Goal: Task Accomplishment & Management: Manage account settings

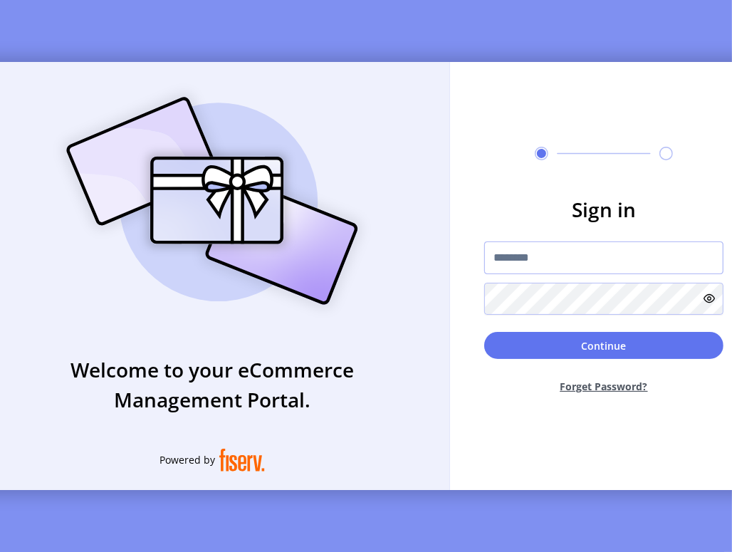
click at [602, 273] on input "text" at bounding box center [603, 257] width 239 height 33
type input "**********"
click at [601, 396] on button "Forget Password?" at bounding box center [603, 386] width 239 height 38
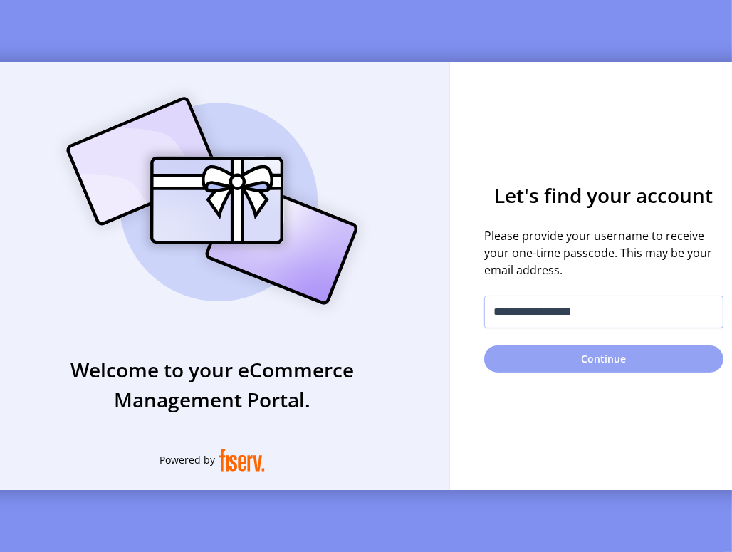
click at [602, 360] on button "Continue" at bounding box center [603, 358] width 239 height 27
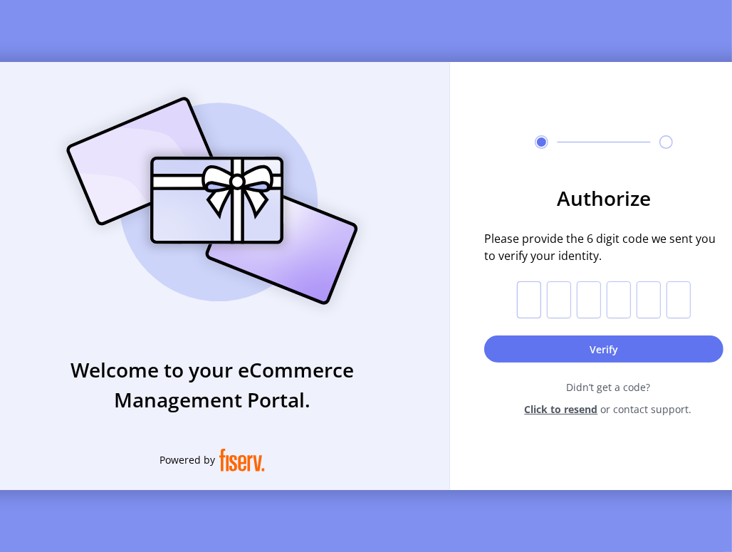
click at [537, 303] on input "text" at bounding box center [529, 299] width 24 height 37
paste input "*"
type input "*"
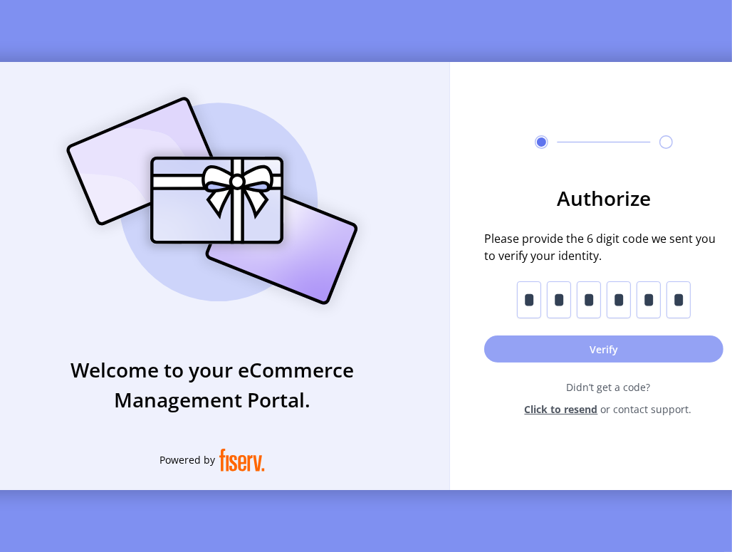
click at [582, 350] on button "Verify" at bounding box center [603, 348] width 239 height 27
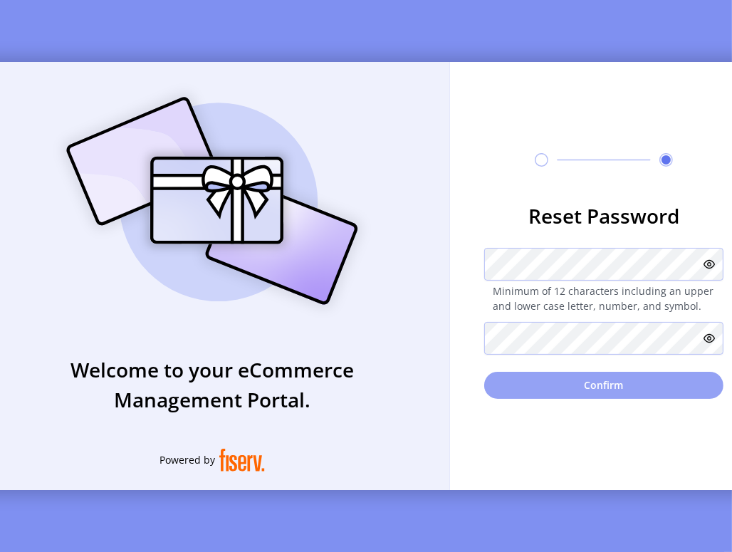
click at [597, 396] on button "Confirm" at bounding box center [603, 385] width 239 height 27
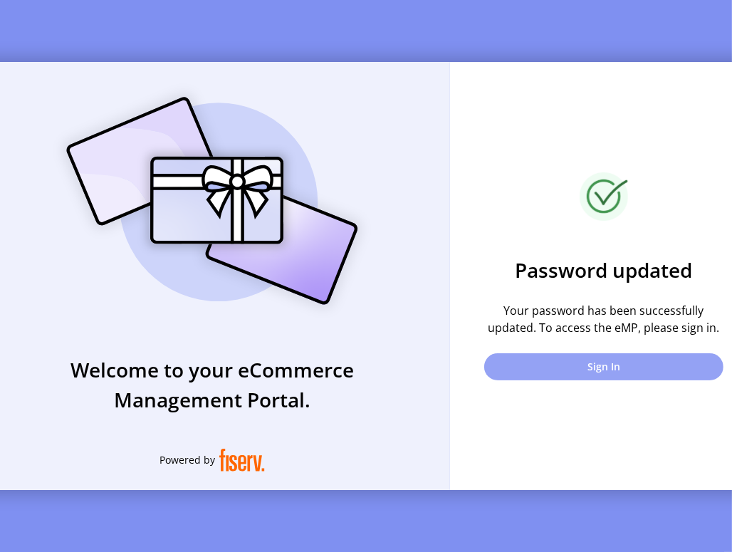
click at [609, 369] on button "Sign In" at bounding box center [603, 366] width 239 height 27
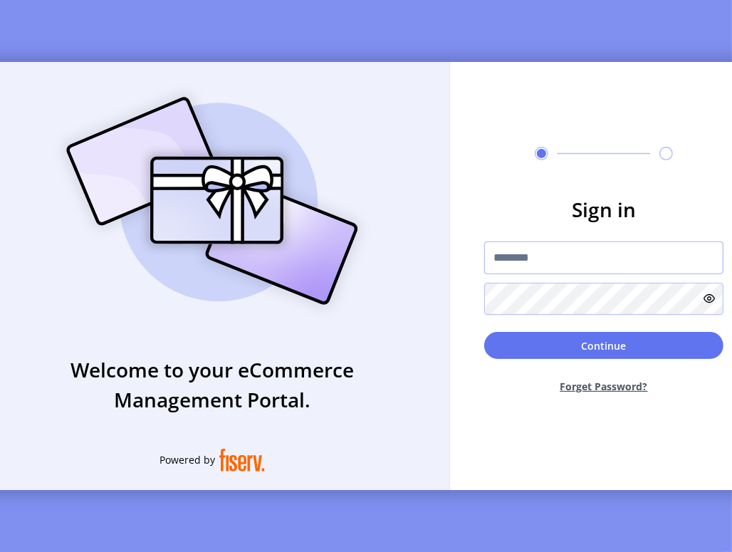
click at [590, 264] on input "text" at bounding box center [603, 257] width 239 height 33
type input "**********"
click at [484, 332] on button "Continue" at bounding box center [603, 345] width 239 height 27
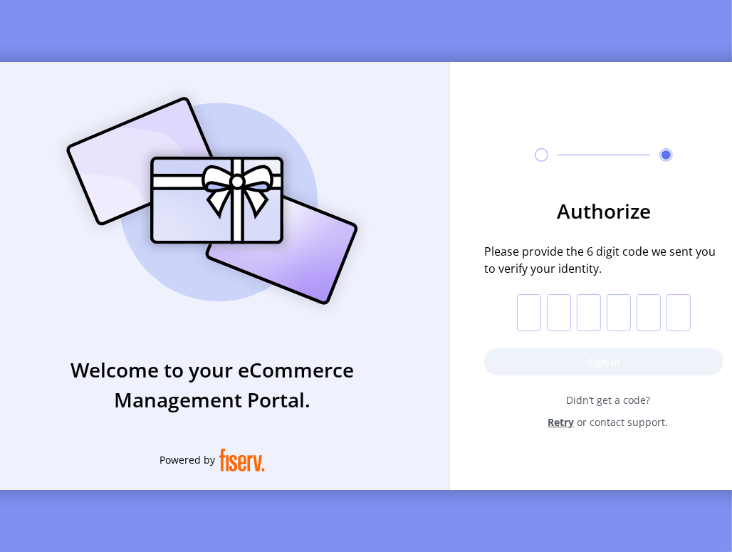
click at [523, 476] on div "Authorize Please provide the 6 digit code we sent you to verify your identity. …" at bounding box center [604, 276] width 308 height 428
click at [528, 317] on input "text" at bounding box center [529, 312] width 24 height 37
paste input "*"
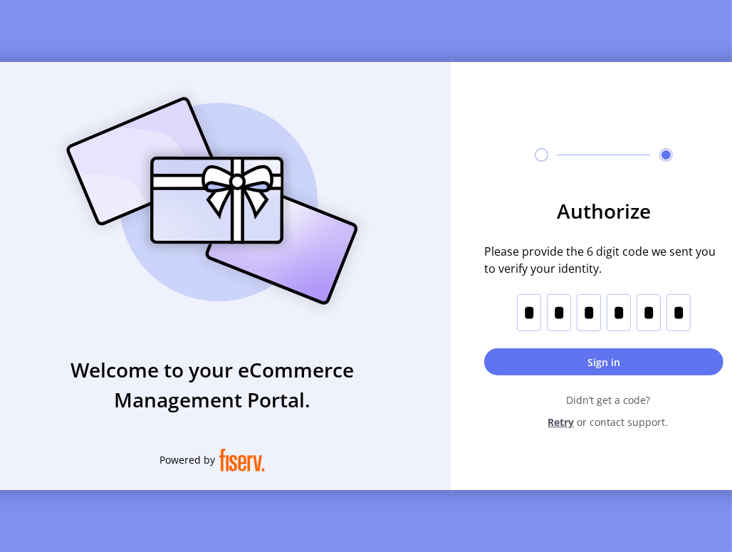
type input "*"
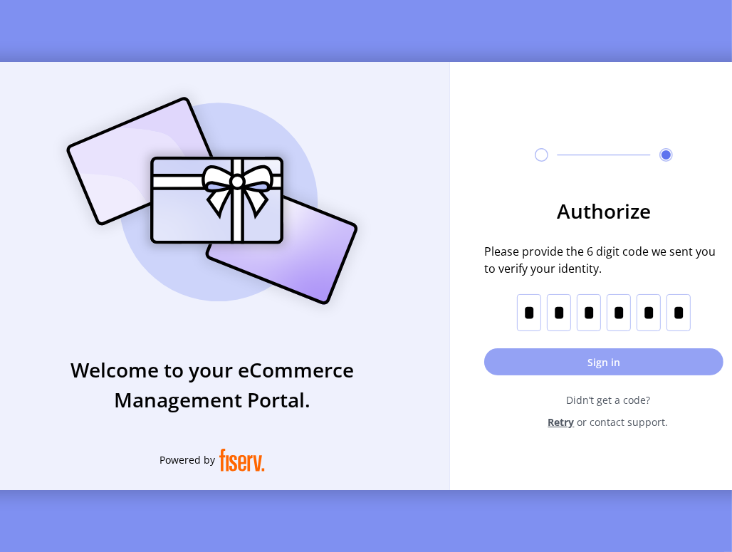
click at [612, 366] on button "Sign in" at bounding box center [603, 361] width 239 height 27
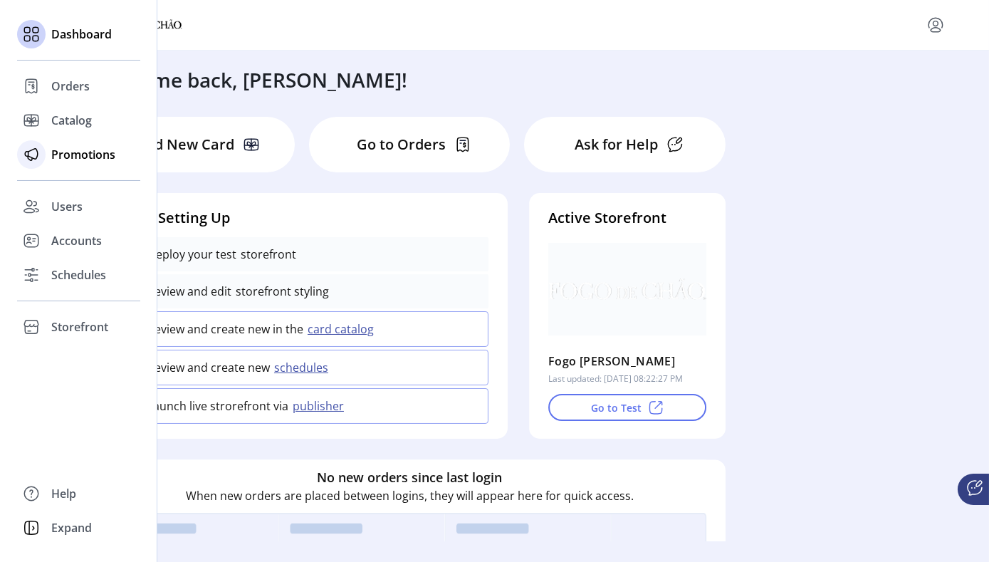
click at [78, 152] on span "Promotions" at bounding box center [83, 154] width 64 height 17
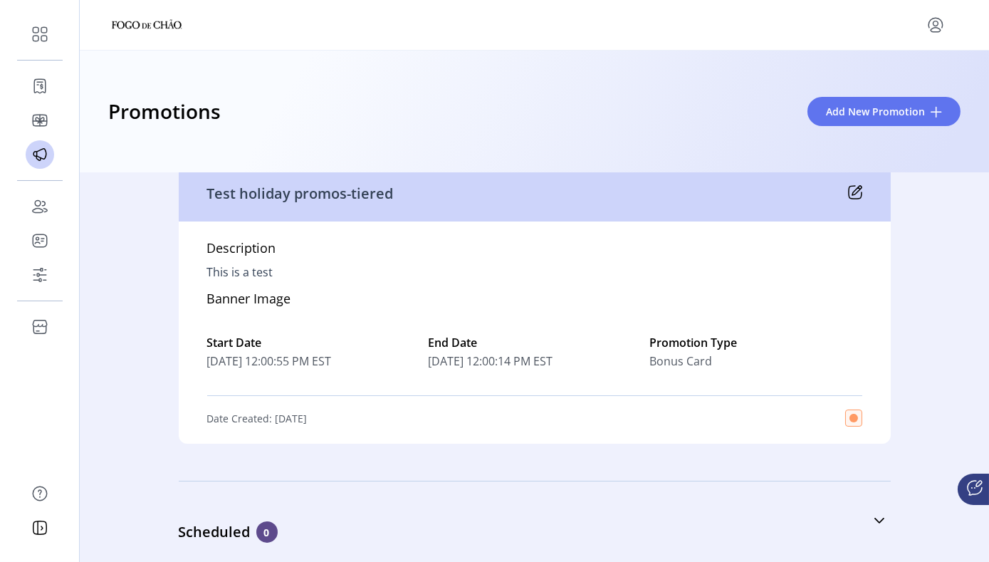
scroll to position [182, 0]
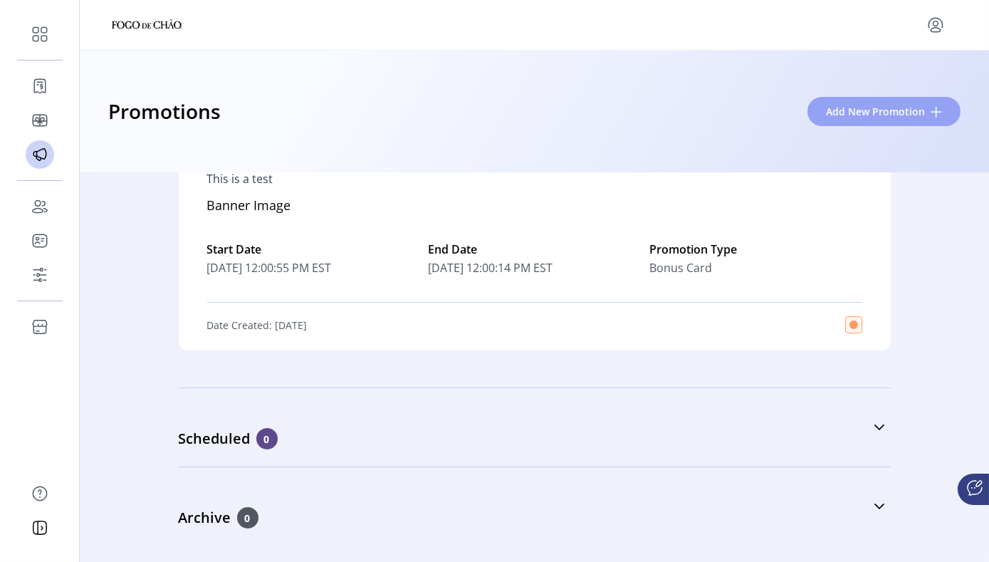
click at [738, 121] on button "Add New Promotion" at bounding box center [883, 111] width 153 height 29
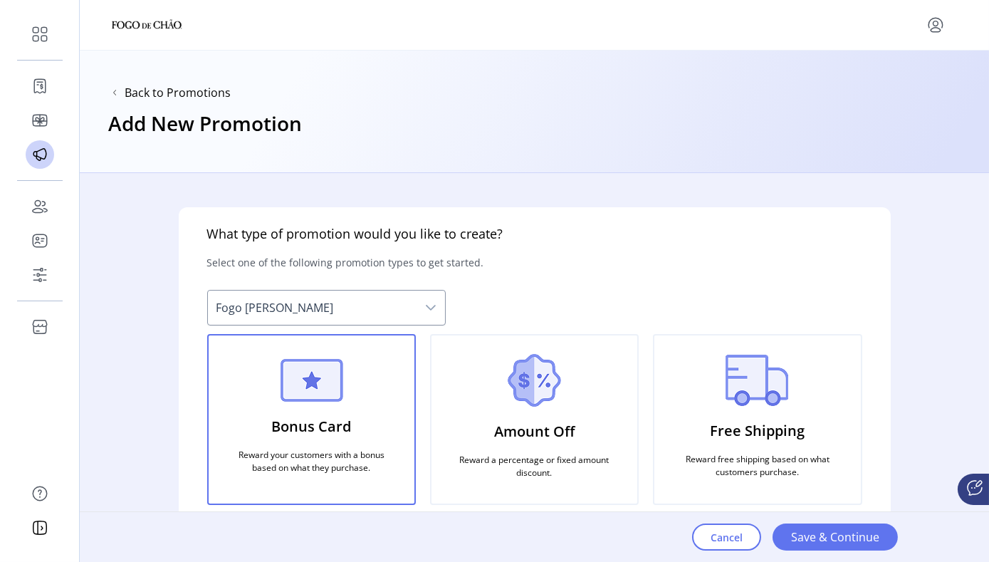
scroll to position [11, 0]
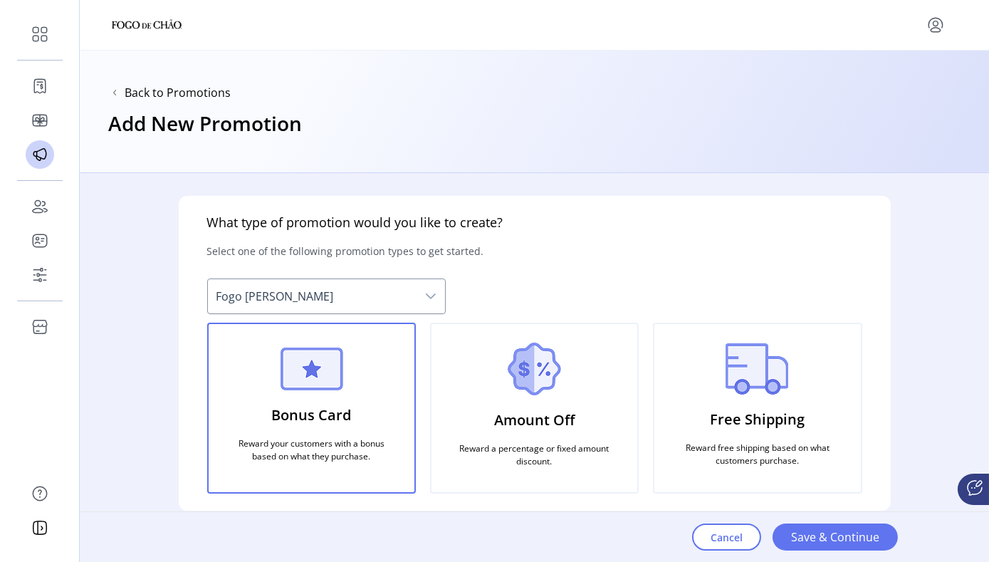
click at [345, 434] on p "Reward your customers with a bonus based on what they purchase." at bounding box center [312, 449] width 172 height 37
click at [313, 373] on img at bounding box center [311, 368] width 63 height 43
click at [738, 539] on span "Save & Continue" at bounding box center [835, 536] width 88 height 17
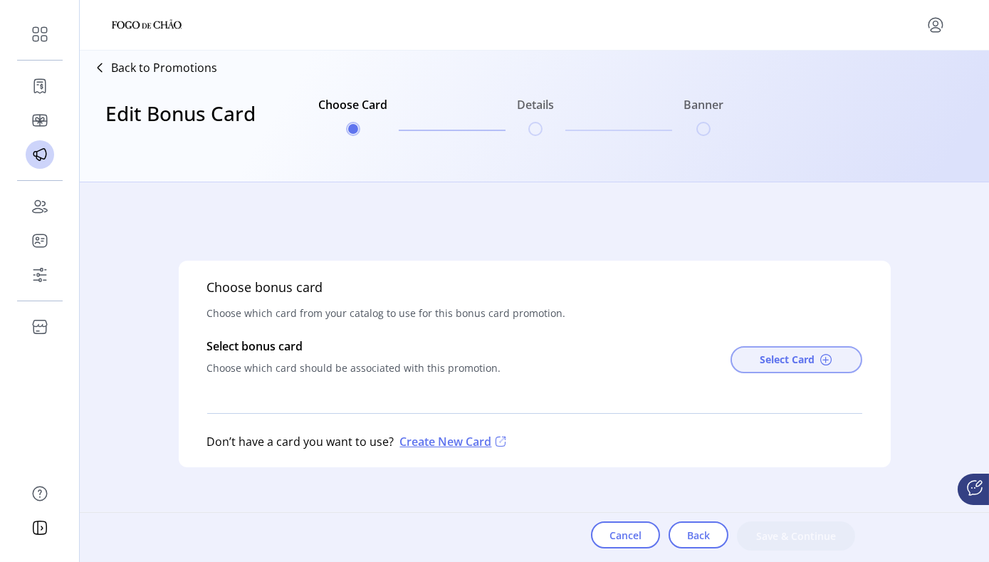
click at [738, 358] on span "Select Card" at bounding box center [787, 359] width 55 height 15
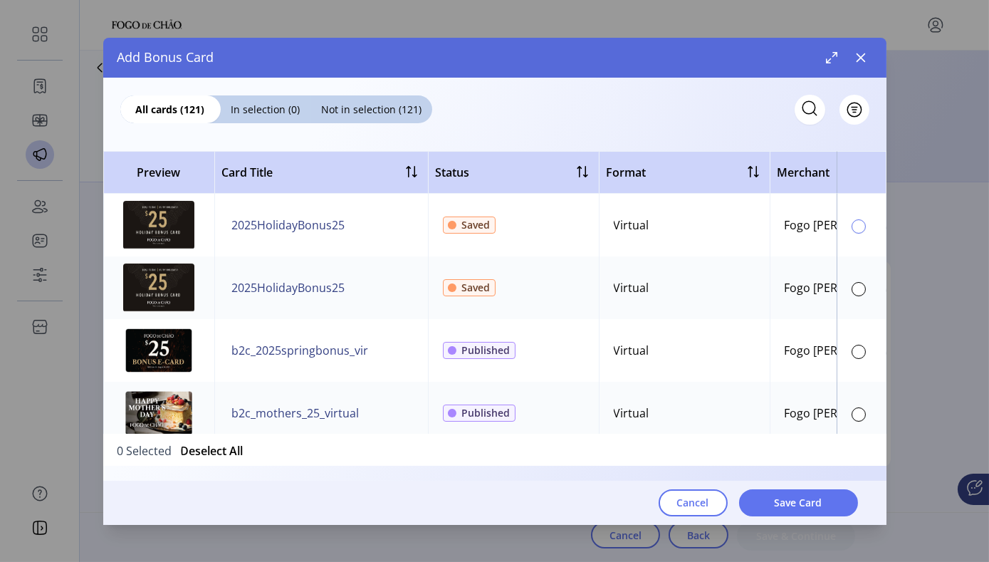
click at [738, 225] on div at bounding box center [858, 226] width 14 height 14
click at [738, 500] on span "Save Card" at bounding box center [799, 502] width 48 height 15
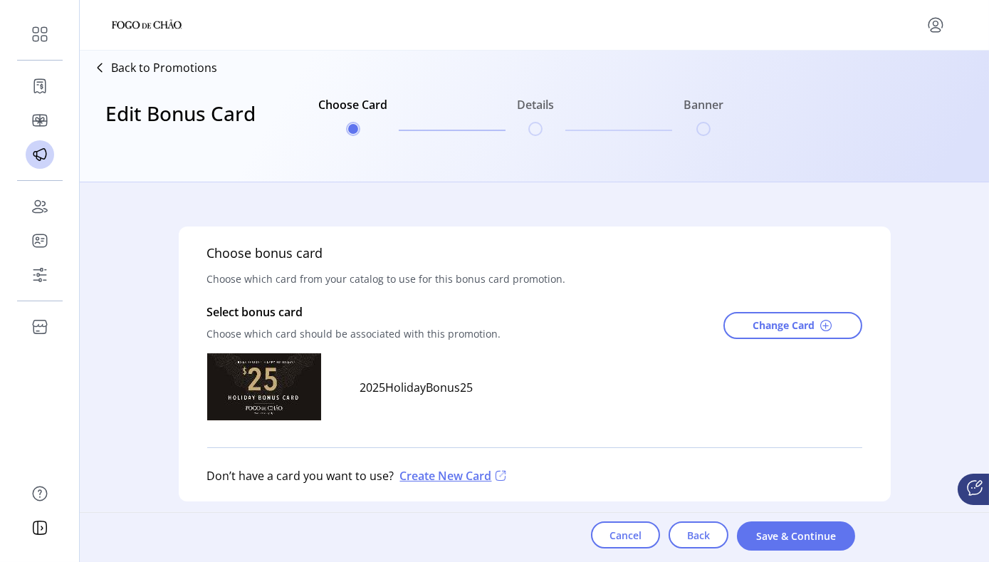
click at [725, 371] on div "Choose bonus card Choose which card from your catalog to use for this bonus car…" at bounding box center [535, 363] width 712 height 275
click at [738, 535] on span "Save & Continue" at bounding box center [795, 535] width 81 height 15
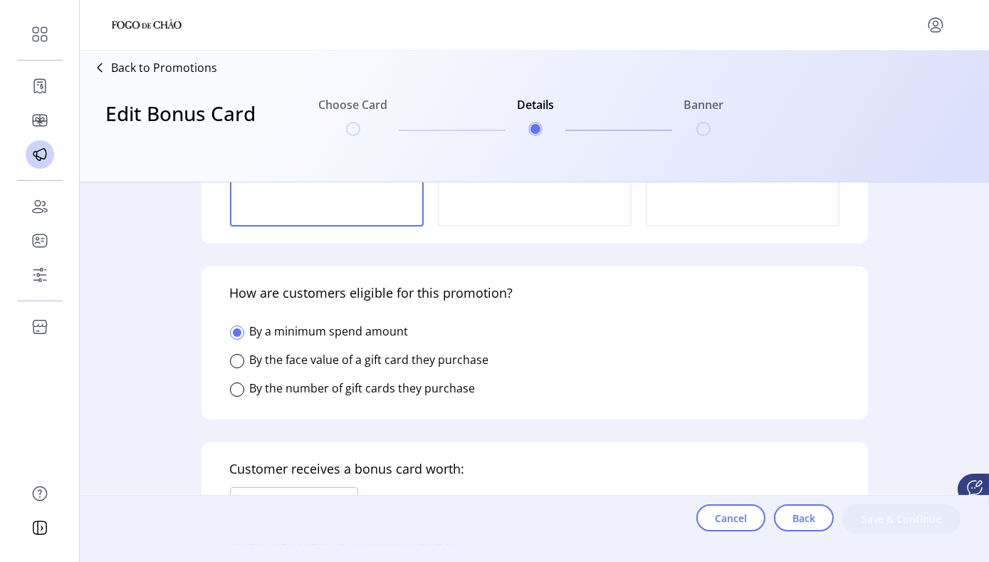
scroll to position [197, 0]
click at [235, 358] on div at bounding box center [237, 359] width 14 height 14
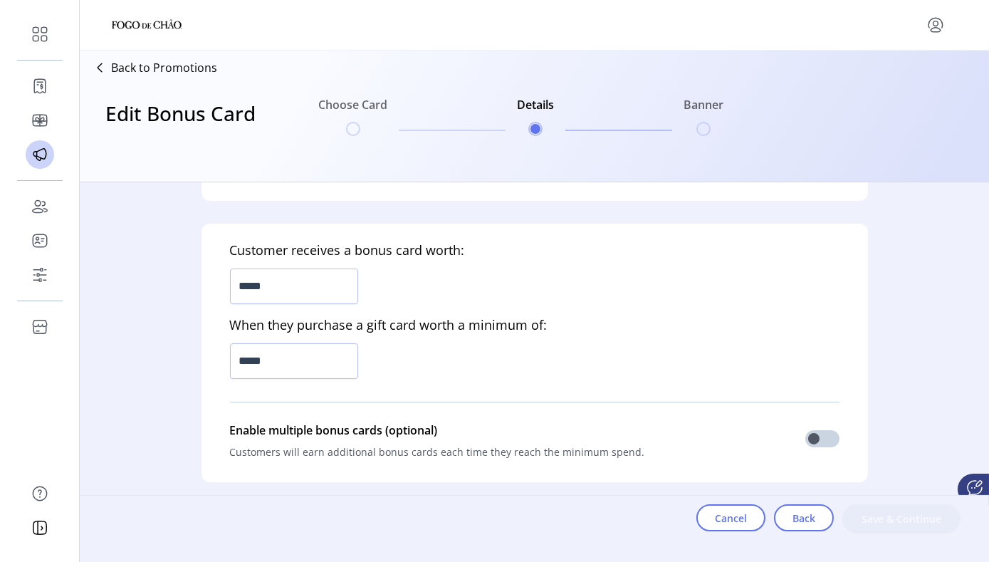
scroll to position [416, 0]
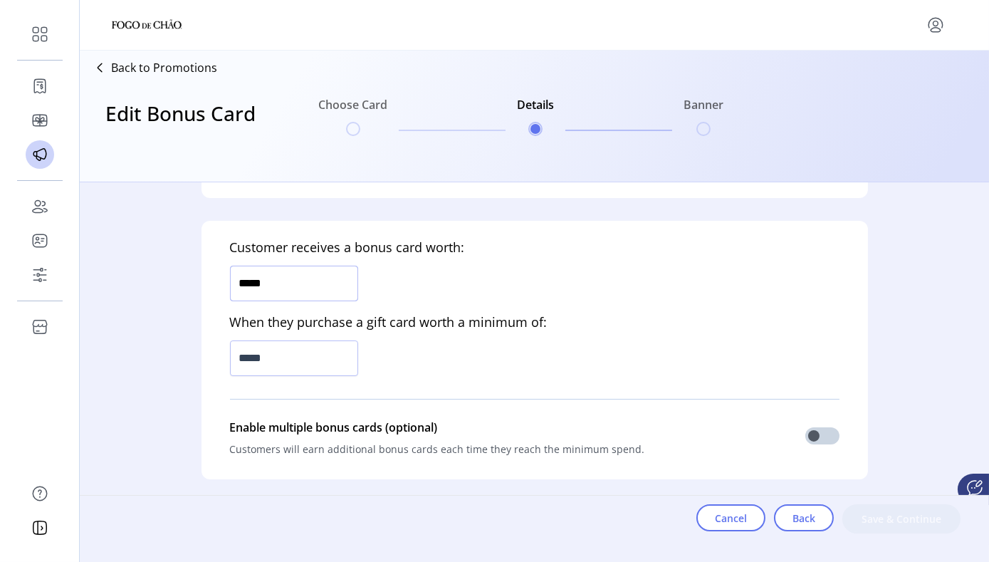
drag, startPoint x: 270, startPoint y: 282, endPoint x: 223, endPoint y: 285, distance: 47.1
click at [223, 285] on div "Customer receives a bonus card worth: ***** When they purchase a gift card wort…" at bounding box center [534, 350] width 666 height 258
type input "******"
click at [252, 357] on input "*****" at bounding box center [294, 358] width 128 height 36
type input "*******"
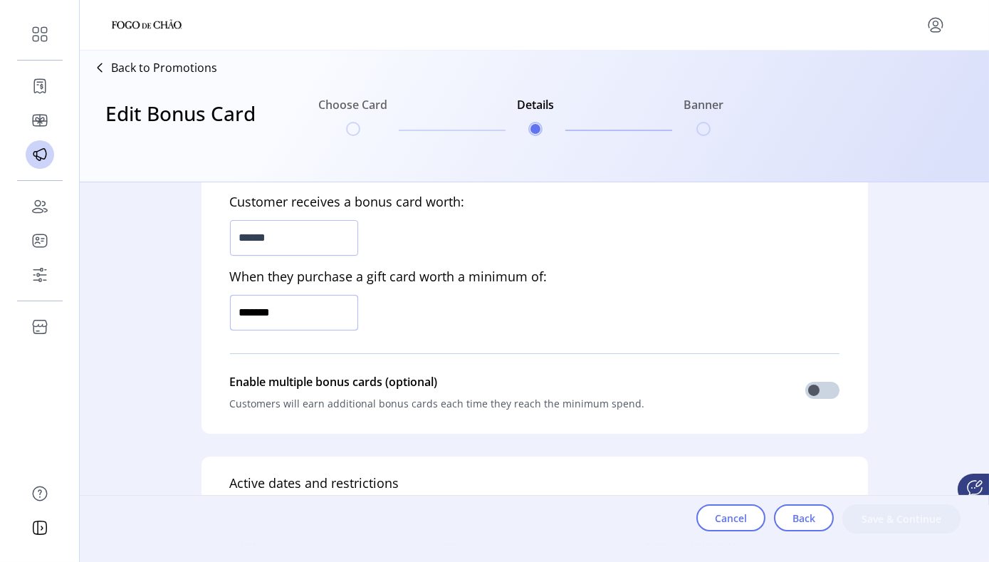
scroll to position [438, 0]
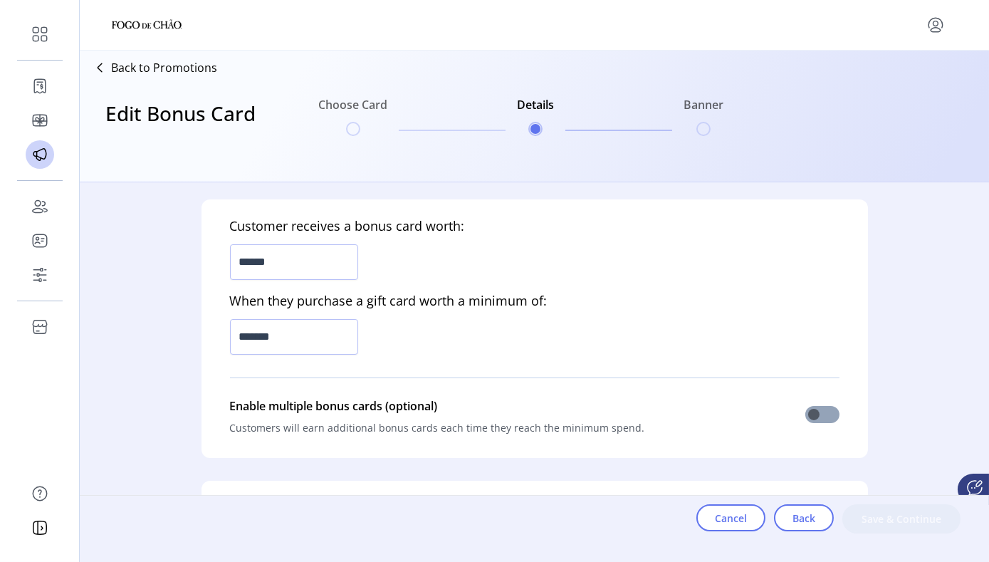
click at [738, 414] on span at bounding box center [822, 414] width 34 height 17
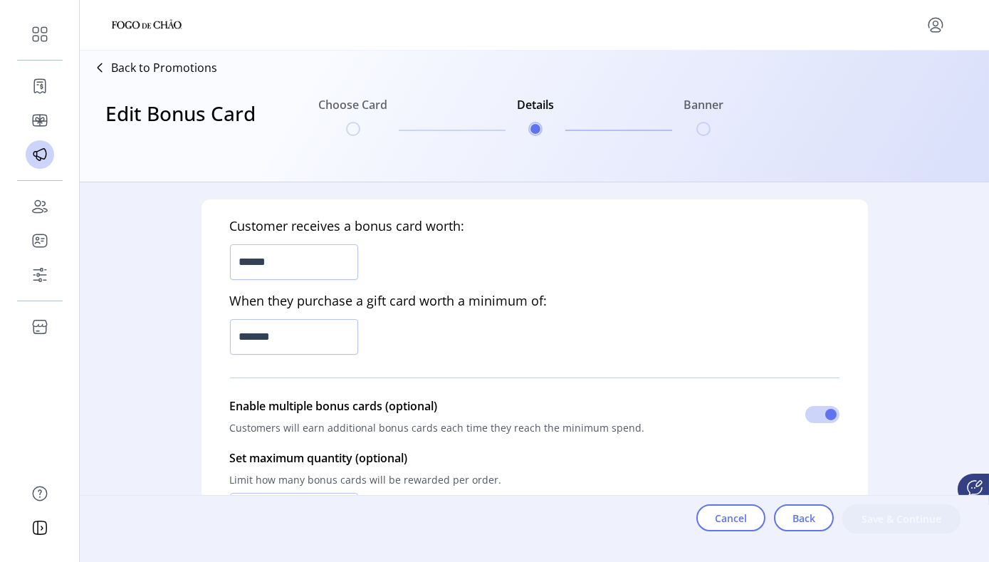
drag, startPoint x: 890, startPoint y: 296, endPoint x: 890, endPoint y: 321, distance: 24.9
click at [738, 321] on div "Who is this promotion for? Determine who can to see this promotion on your stor…" at bounding box center [534, 363] width 909 height 362
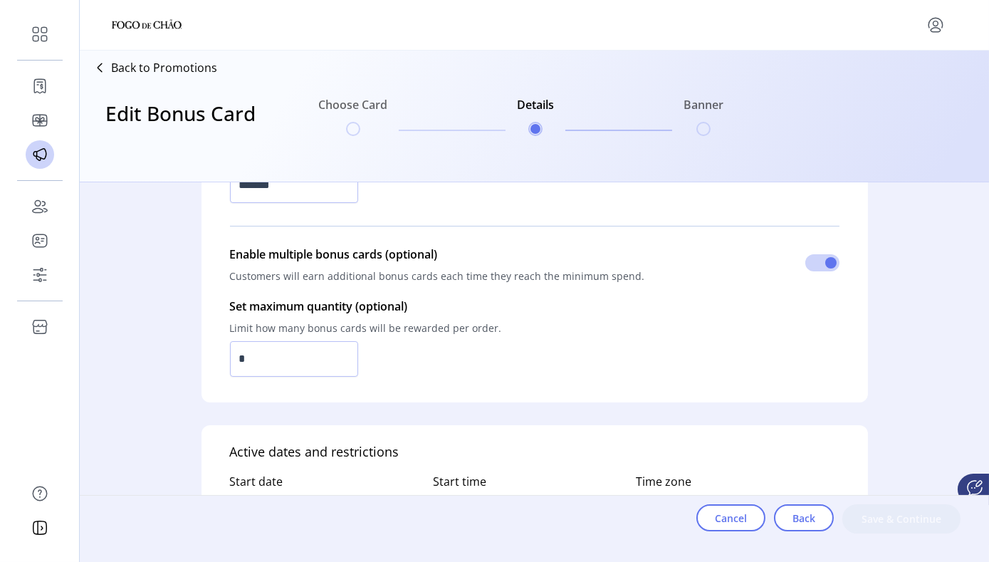
scroll to position [612, 0]
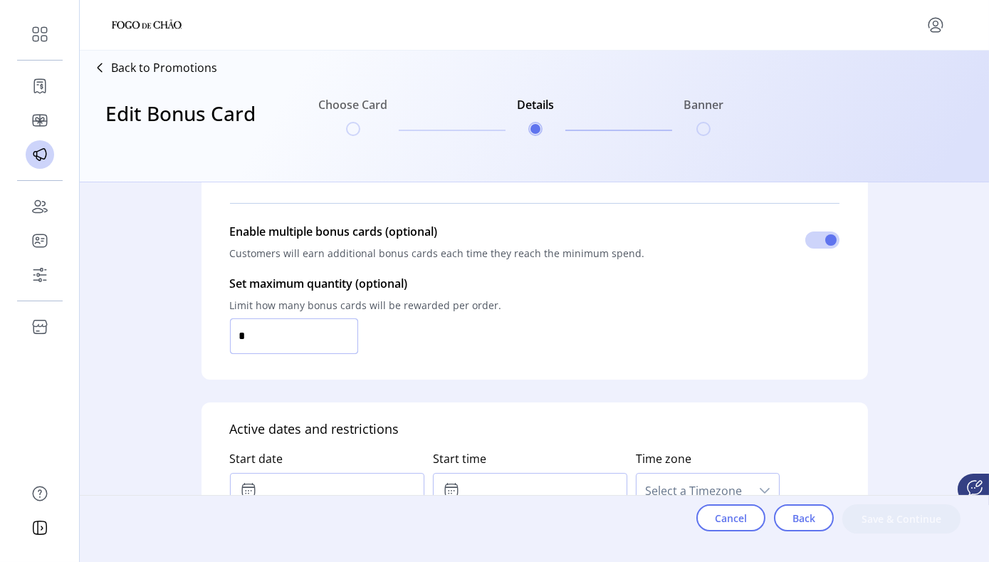
drag, startPoint x: 246, startPoint y: 338, endPoint x: 224, endPoint y: 336, distance: 22.9
click at [224, 336] on div "Customer receives a bonus card worth: ****** When they purchase a gift card wor…" at bounding box center [534, 202] width 666 height 355
type input "*"
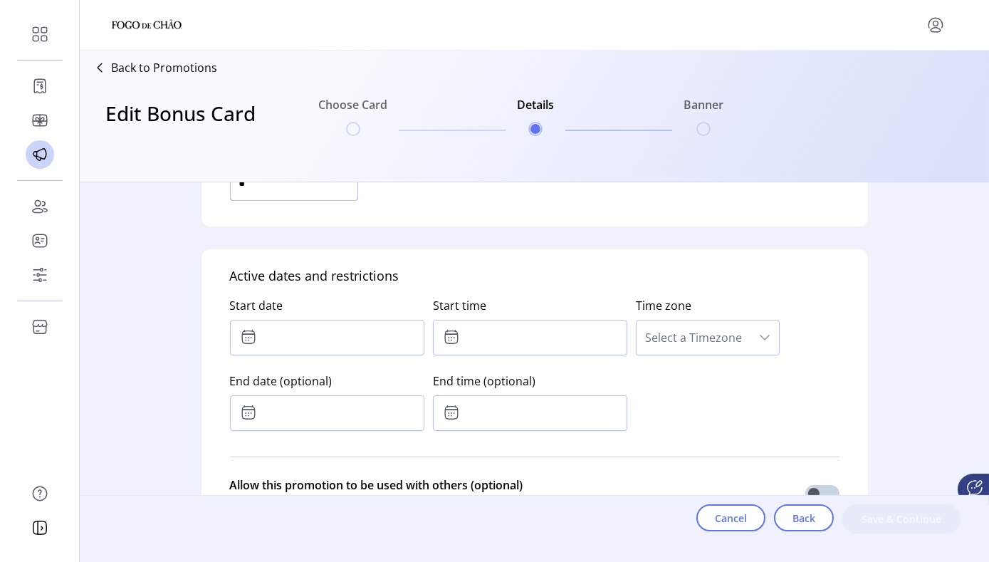
scroll to position [745, 0]
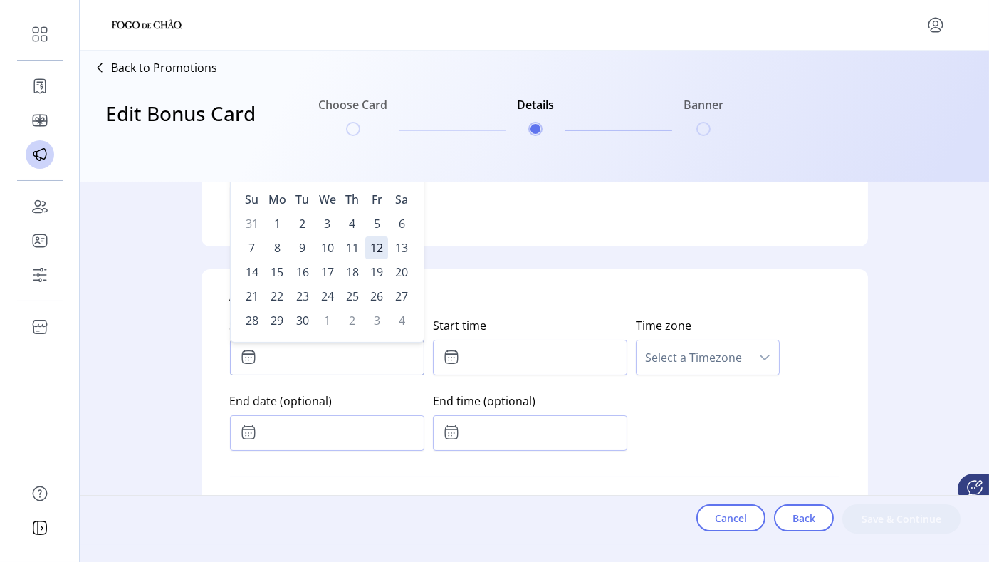
click at [293, 355] on input "text" at bounding box center [327, 358] width 194 height 36
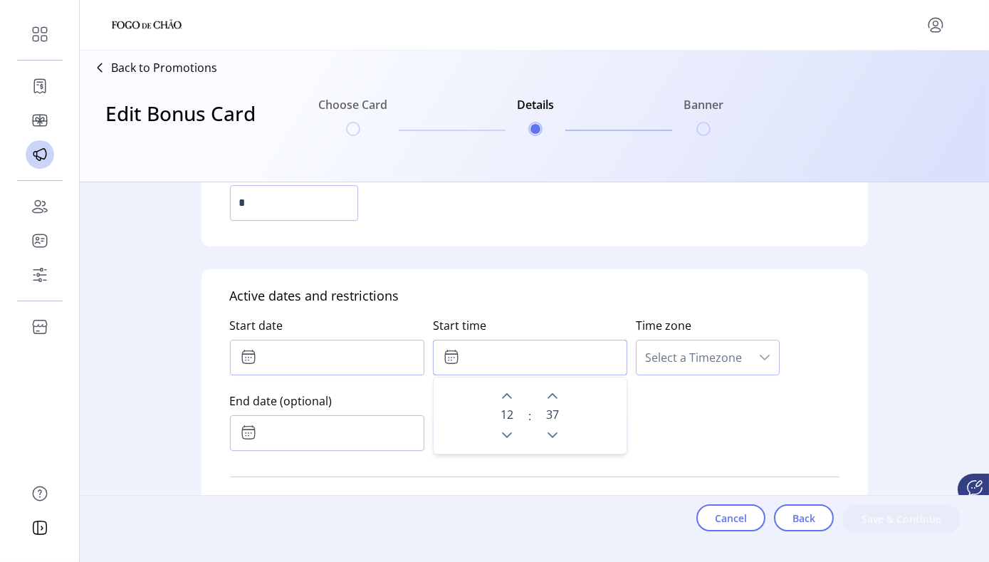
click at [545, 370] on input "text" at bounding box center [530, 358] width 194 height 36
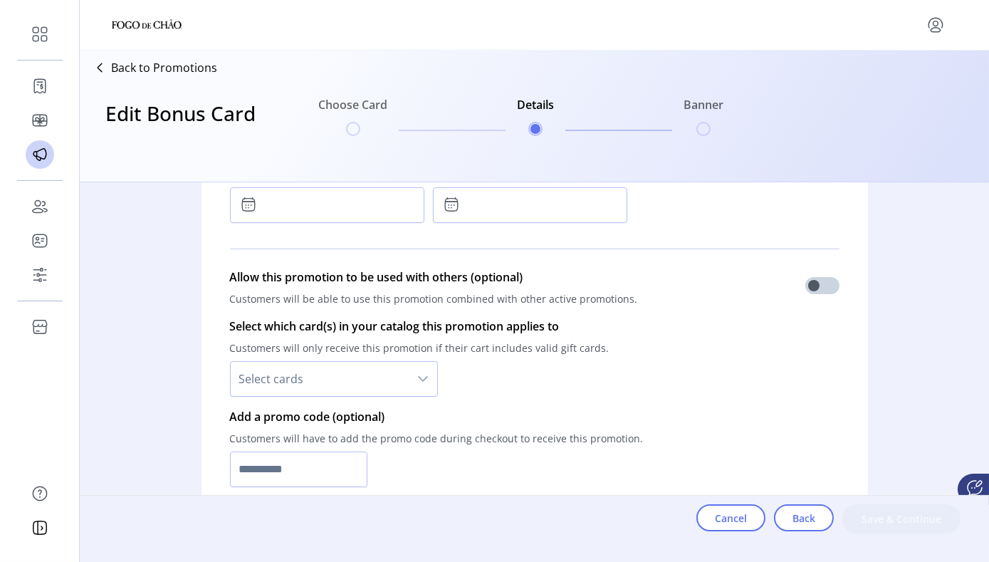
scroll to position [970, 0]
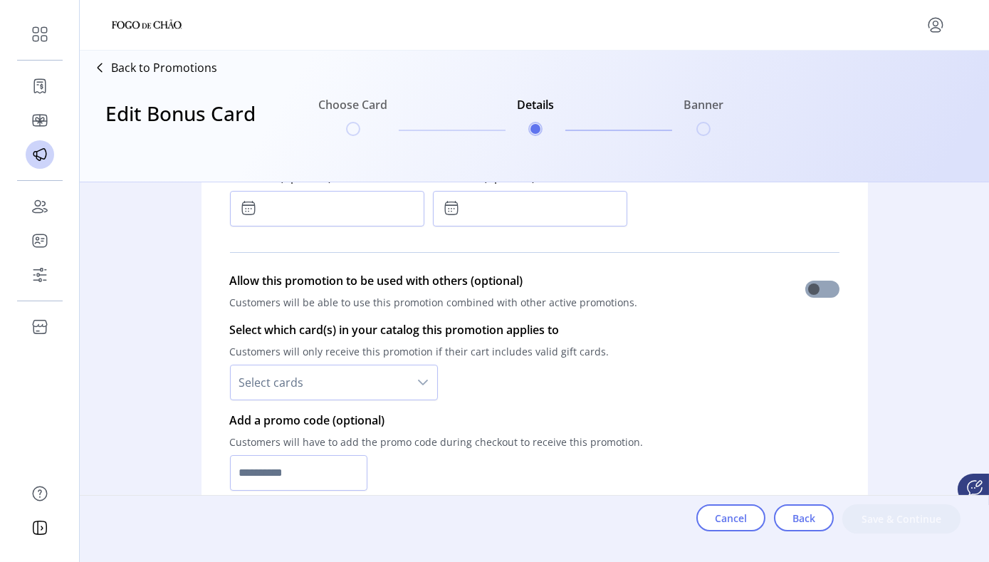
click at [738, 290] on span at bounding box center [822, 288] width 34 height 17
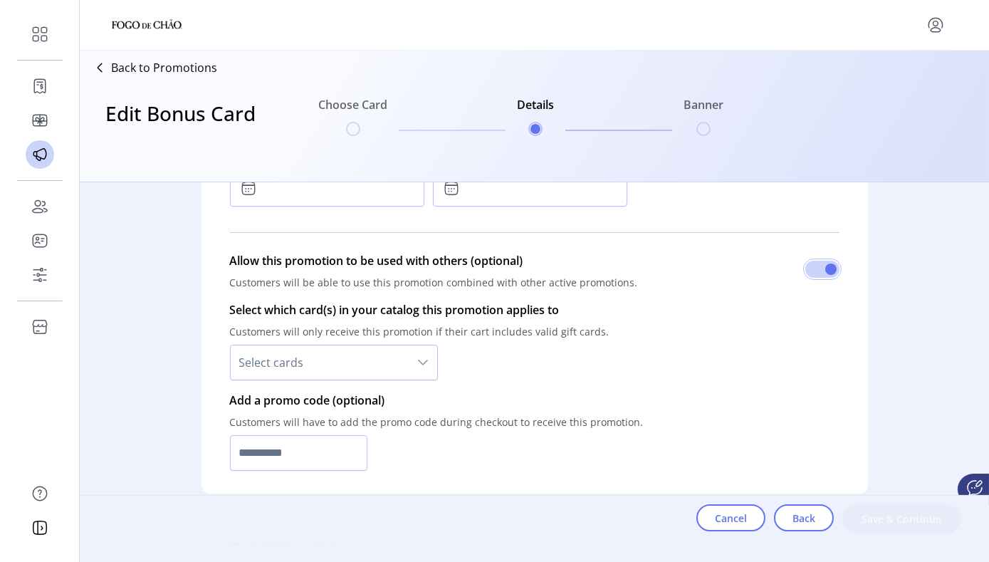
scroll to position [984, 0]
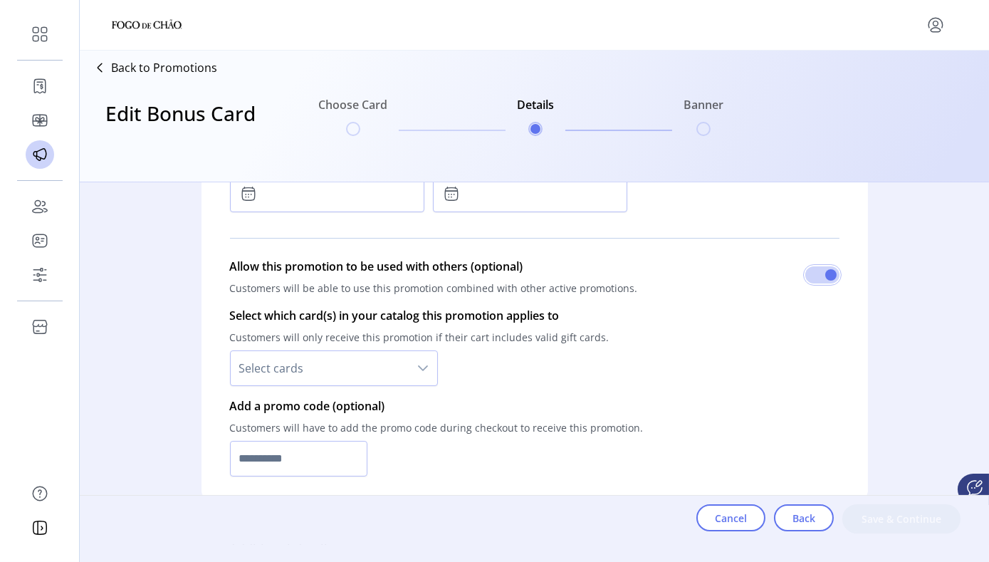
click at [417, 367] on icon "dropdown trigger" at bounding box center [422, 367] width 11 height 11
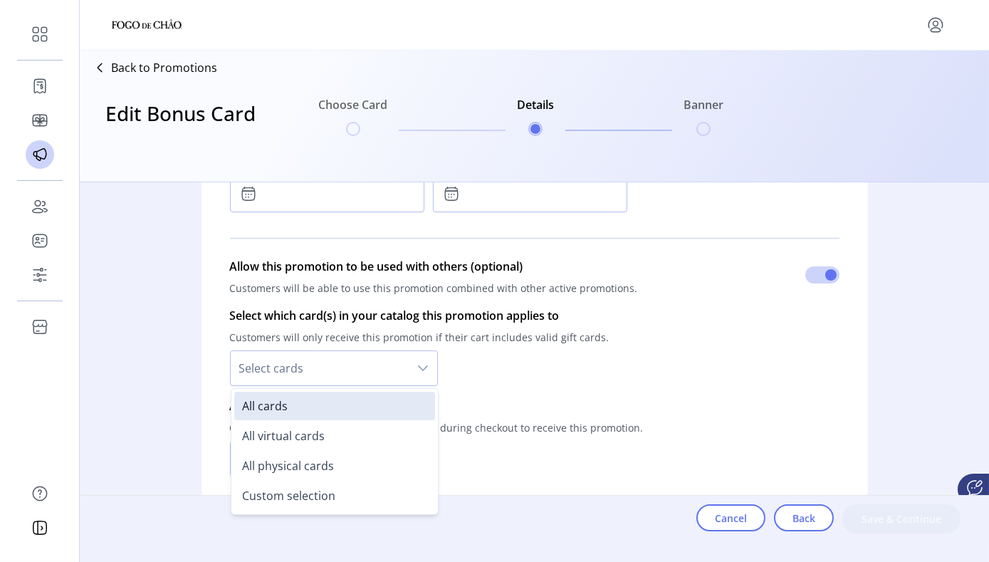
click at [738, 361] on form "Who is this promotion for? Determine who can to see this promotion on your stor…" at bounding box center [535, 363] width 712 height 362
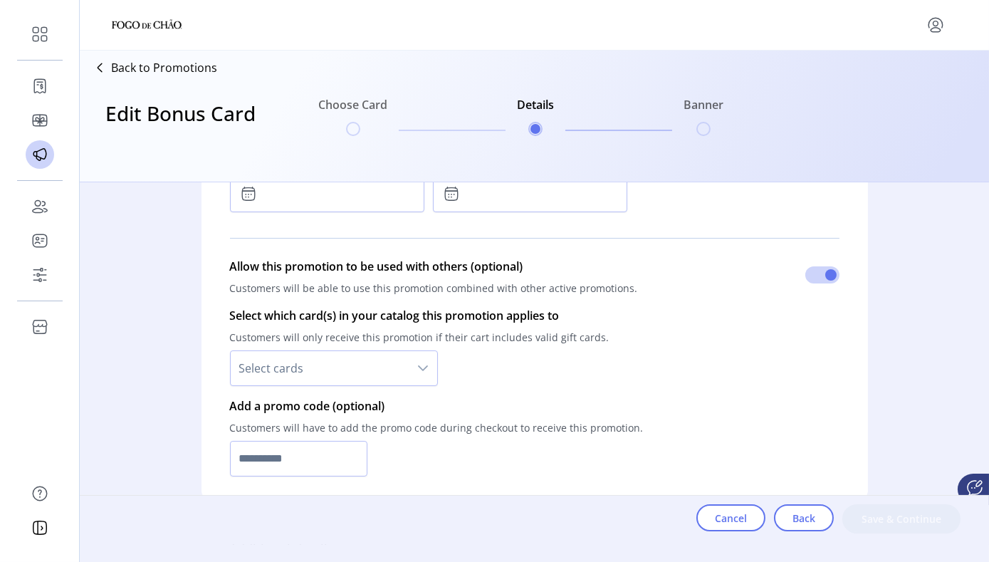
click at [424, 364] on icon "dropdown trigger" at bounding box center [422, 367] width 11 height 11
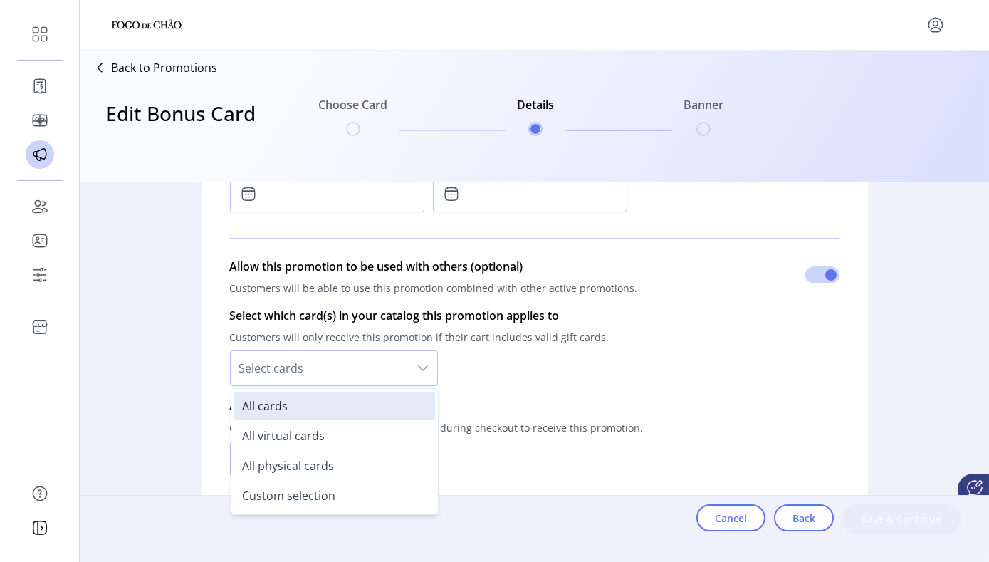
click at [683, 375] on div "Select which card(s) in your catalog this promotion applies to Customers will o…" at bounding box center [534, 346] width 609 height 90
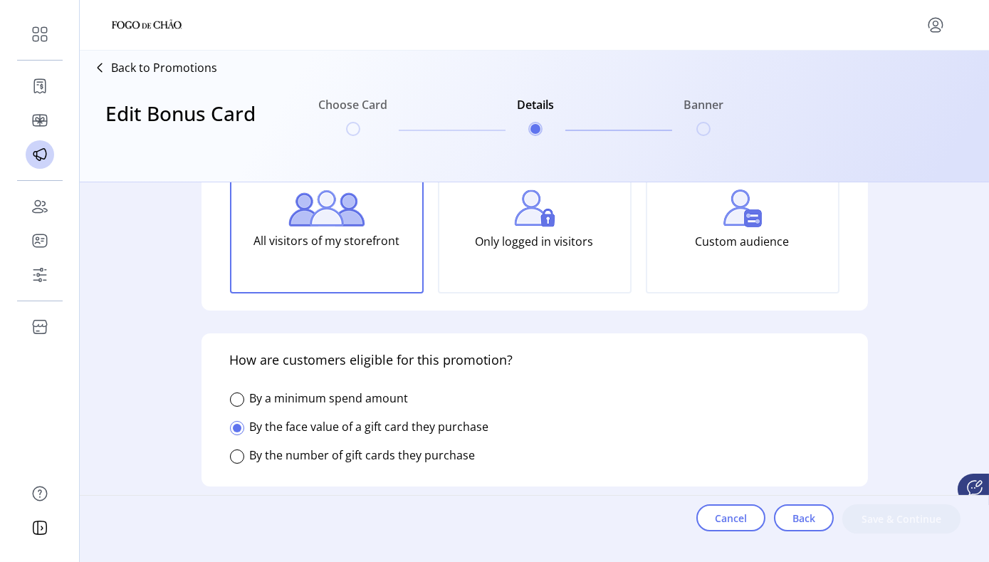
scroll to position [131, 0]
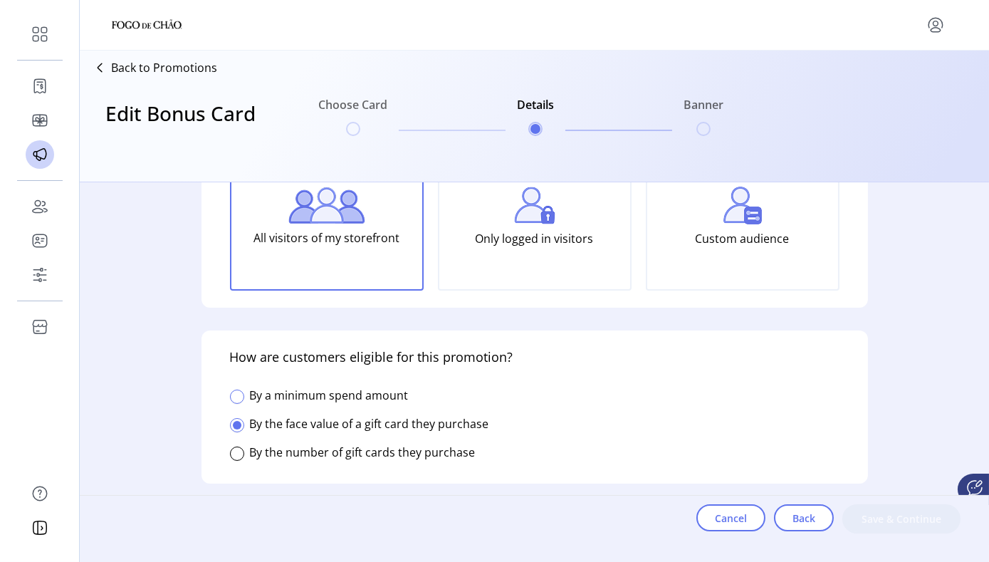
click at [236, 392] on div at bounding box center [237, 396] width 14 height 14
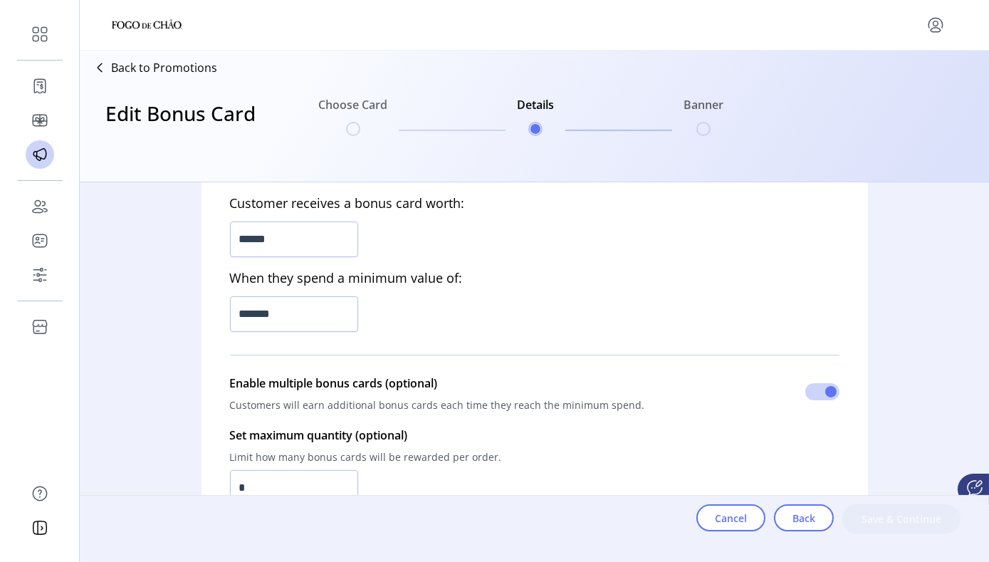
scroll to position [463, 0]
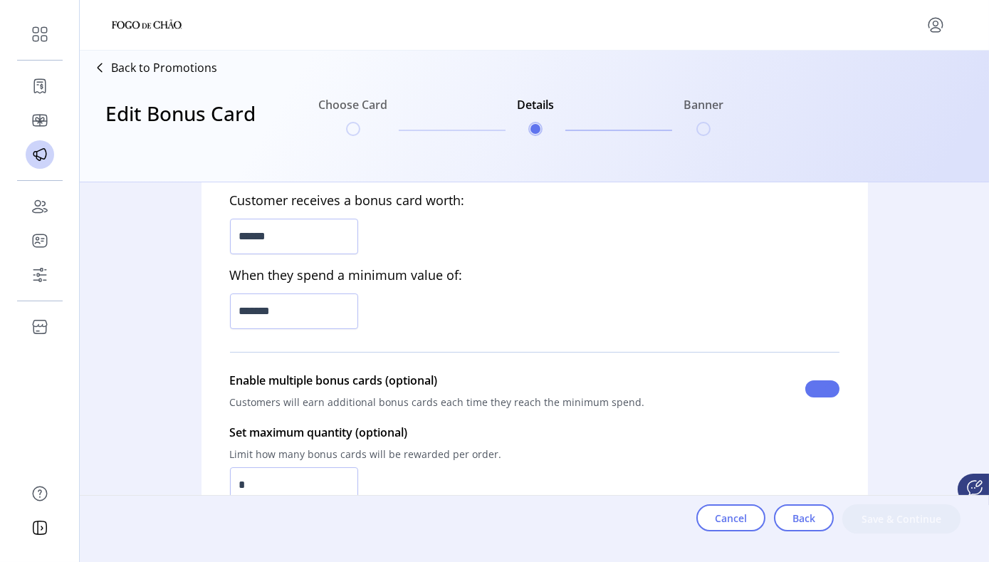
click at [738, 387] on span at bounding box center [822, 388] width 34 height 17
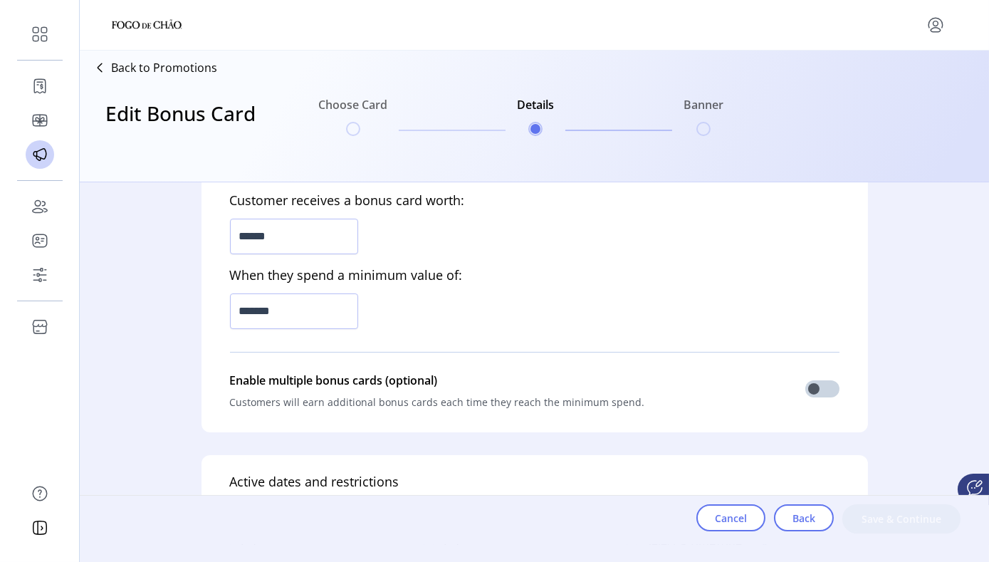
click at [100, 65] on icon at bounding box center [99, 67] width 23 height 23
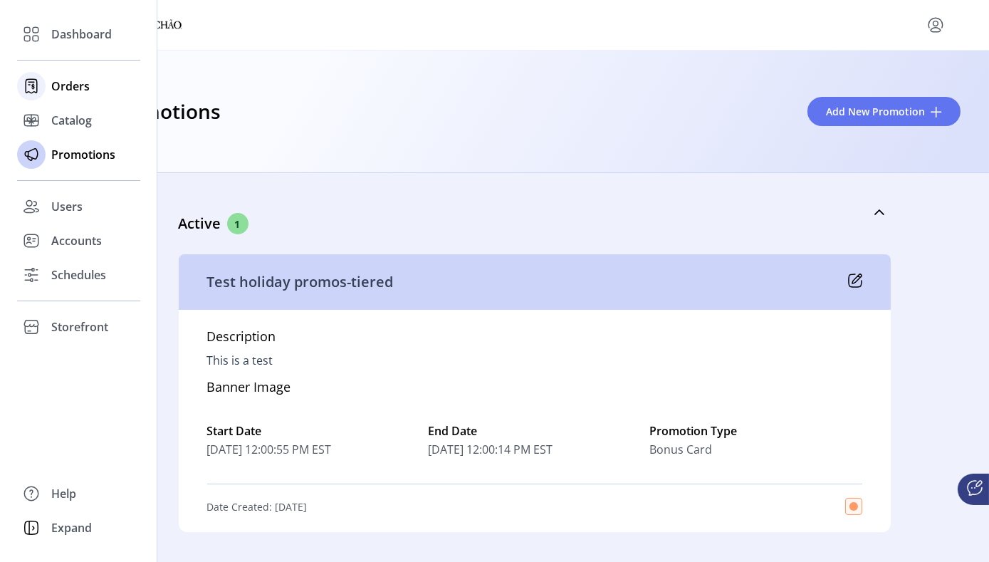
click at [73, 88] on span "Orders" at bounding box center [70, 86] width 38 height 17
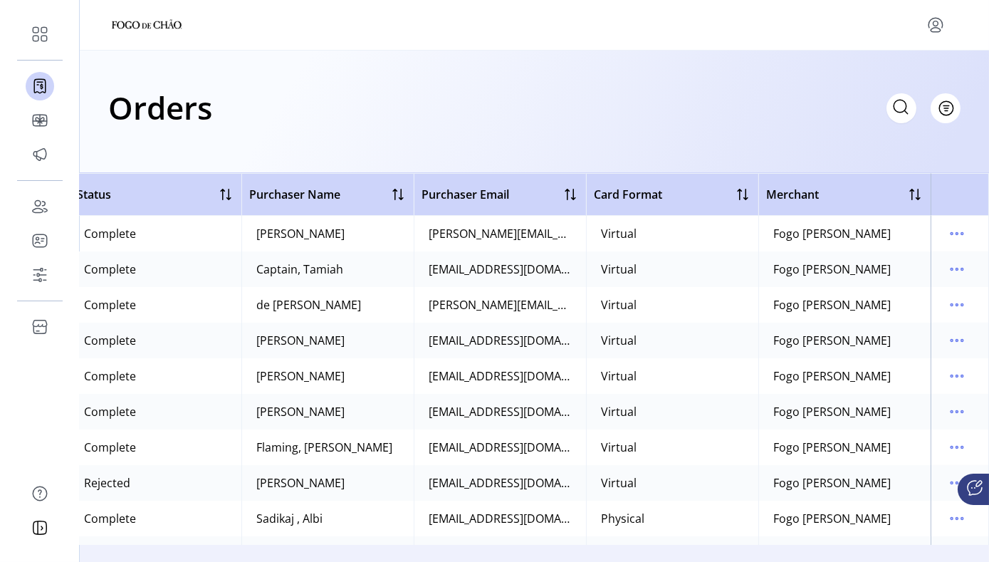
scroll to position [0, 362]
click at [738, 380] on icon "menu" at bounding box center [956, 375] width 23 height 23
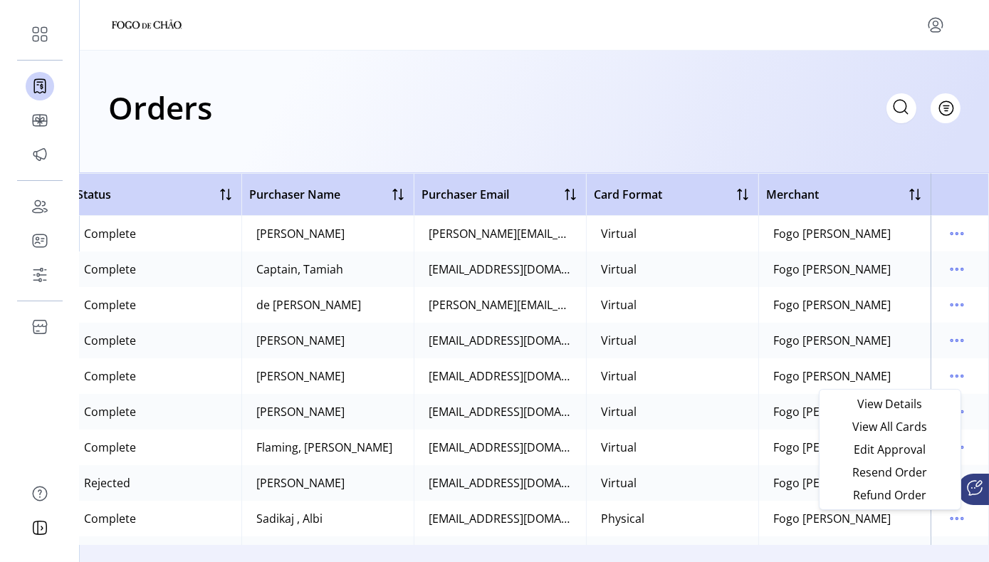
click at [580, 95] on div "Orders Filter Focused All Orders" at bounding box center [534, 108] width 852 height 50
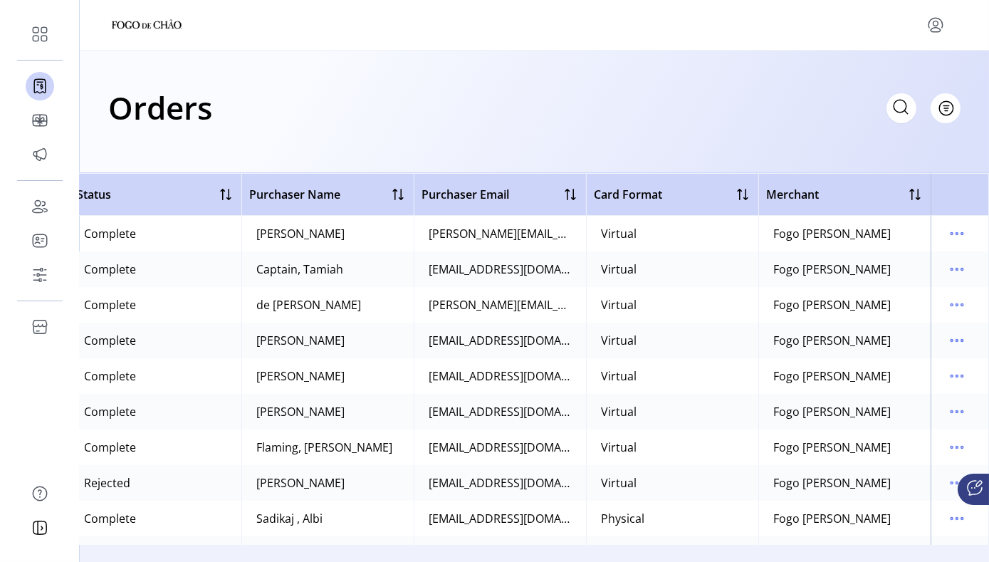
click at [415, 43] on div at bounding box center [534, 25] width 909 height 51
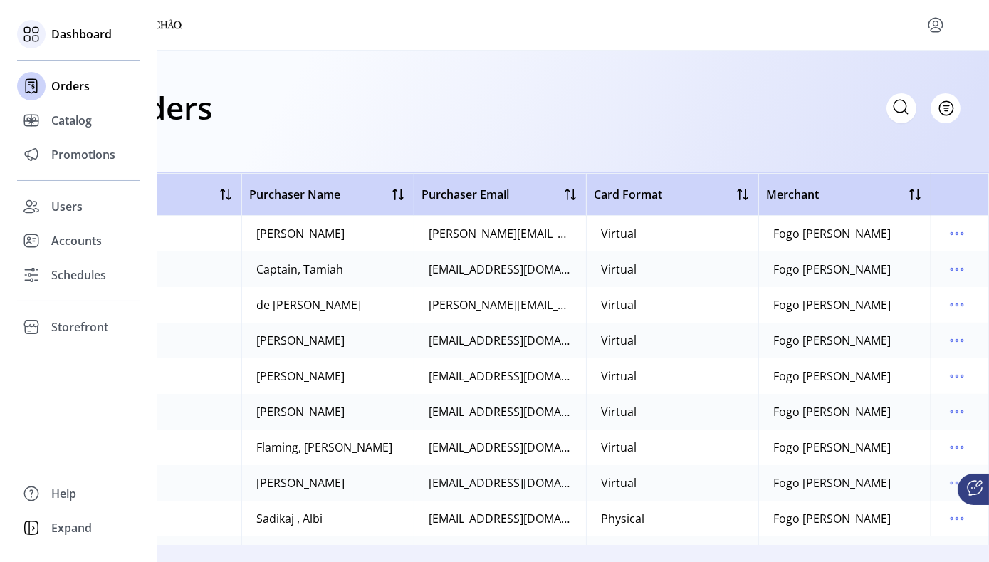
click at [75, 36] on span "Dashboard" at bounding box center [81, 34] width 61 height 17
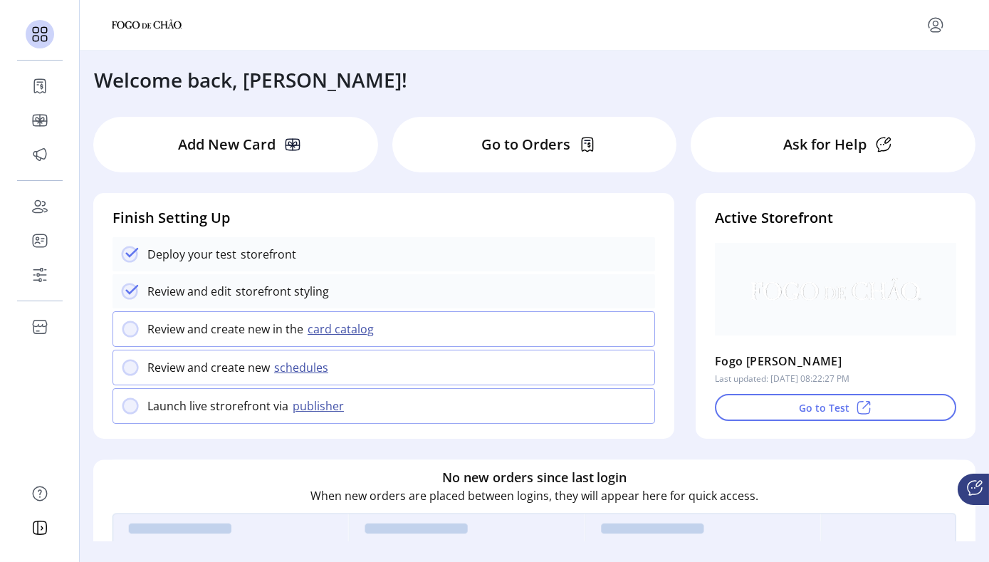
click at [683, 97] on div "Welcome back, [PERSON_NAME]! Add New Card Go to Orders Ask for Help Finish Sett…" at bounding box center [534, 296] width 909 height 490
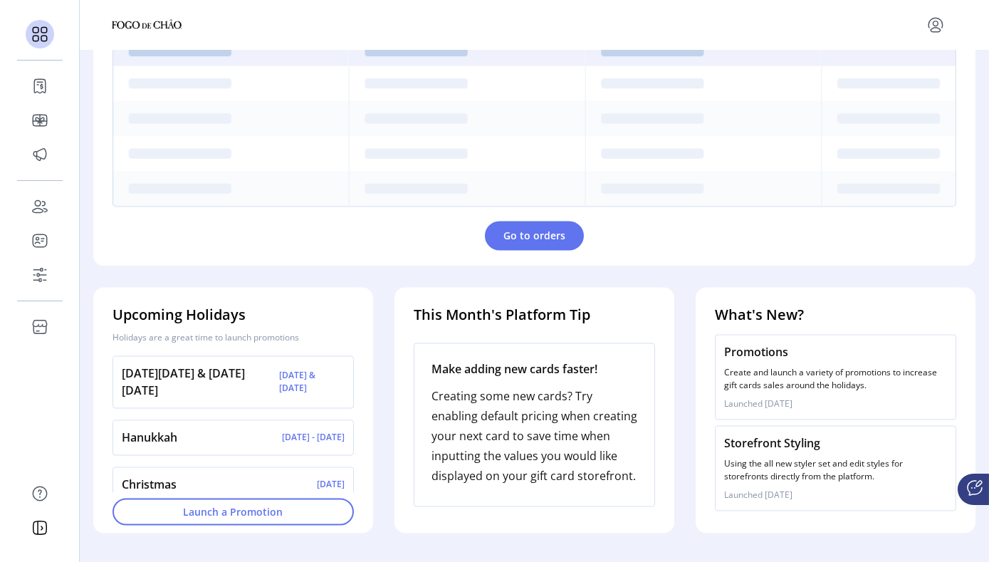
scroll to position [491, 0]
